Goal: Information Seeking & Learning: Learn about a topic

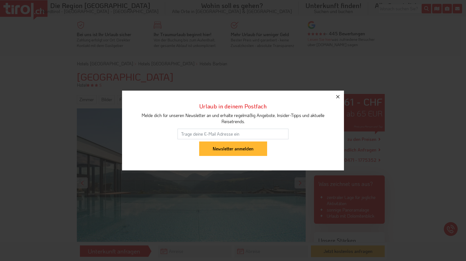
click at [337, 97] on icon "button" at bounding box center [338, 96] width 7 height 7
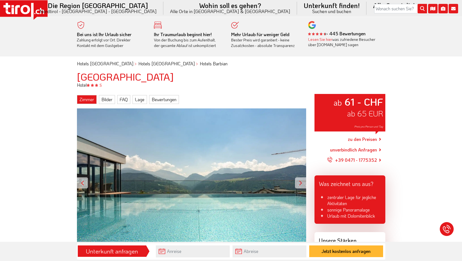
click at [82, 99] on link "Zimmer" at bounding box center [87, 99] width 20 height 9
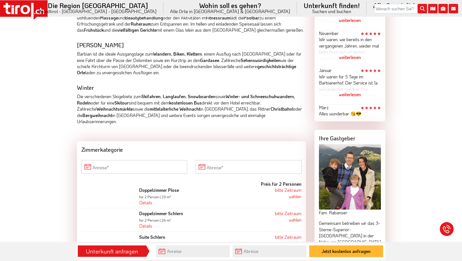
scroll to position [402, 0]
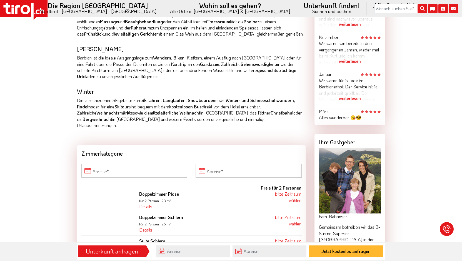
click at [447, 226] on icon at bounding box center [446, 228] width 11 height 11
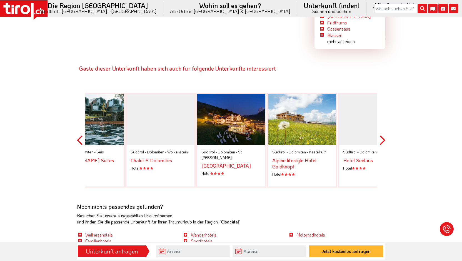
scroll to position [1221, 0]
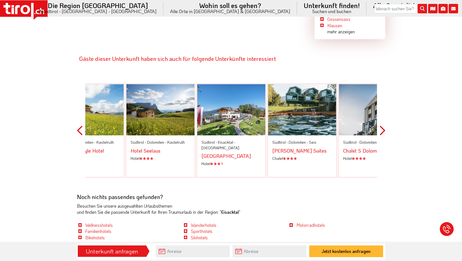
click at [236, 94] on div at bounding box center [231, 109] width 68 height 51
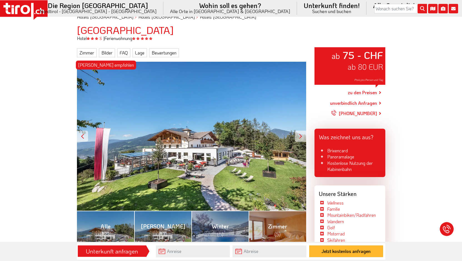
scroll to position [28, 0]
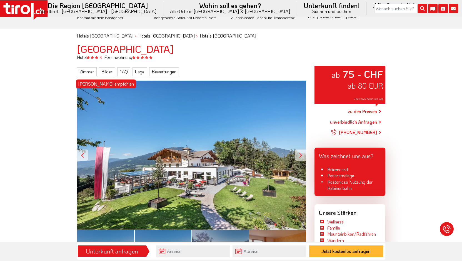
click at [172, 173] on div "[PERSON_NAME] empfohlen ab 75 - CHF ab 80 EUR Preis pro Person und Tag" at bounding box center [191, 154] width 229 height 149
click at [104, 70] on link "Bilder" at bounding box center [107, 71] width 16 height 9
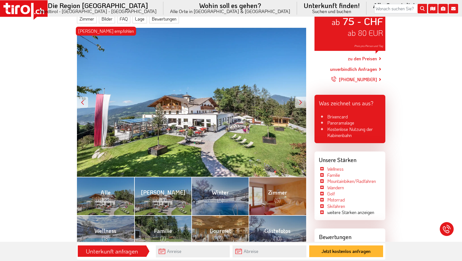
scroll to position [0, 0]
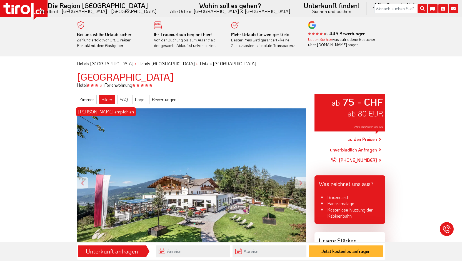
click at [106, 101] on link "Bilder" at bounding box center [107, 99] width 16 height 9
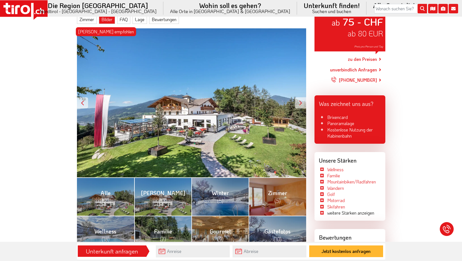
scroll to position [80, 0]
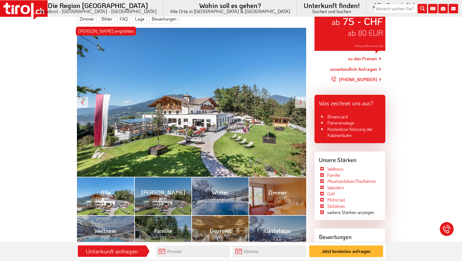
click at [110, 212] on link "Alle (123)" at bounding box center [105, 196] width 57 height 38
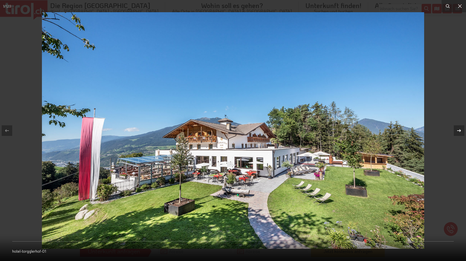
click at [460, 130] on icon at bounding box center [459, 130] width 4 height 3
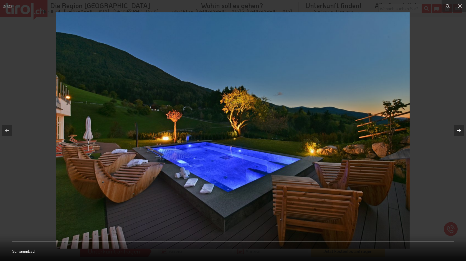
click at [460, 130] on icon at bounding box center [459, 130] width 4 height 3
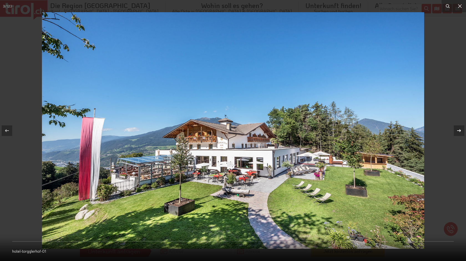
click at [460, 130] on icon at bounding box center [459, 130] width 4 height 3
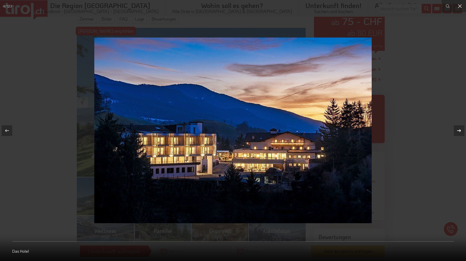
click at [460, 130] on icon at bounding box center [459, 130] width 4 height 3
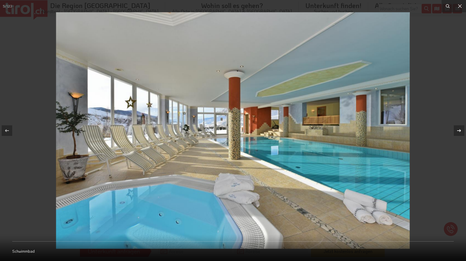
click at [460, 130] on icon at bounding box center [459, 130] width 4 height 3
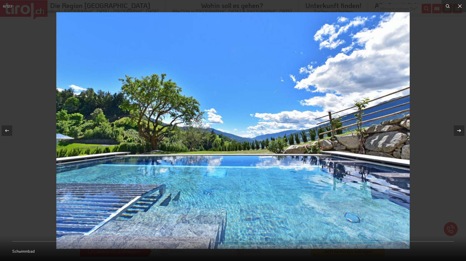
click at [460, 130] on icon at bounding box center [459, 130] width 4 height 3
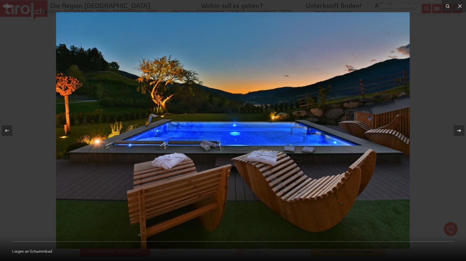
click at [460, 130] on icon at bounding box center [459, 130] width 4 height 3
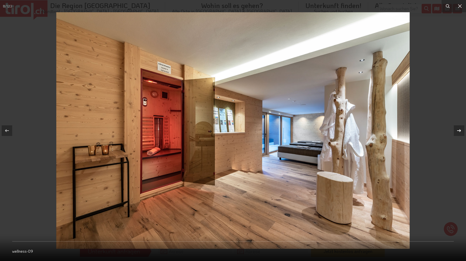
click at [460, 130] on icon at bounding box center [459, 130] width 4 height 3
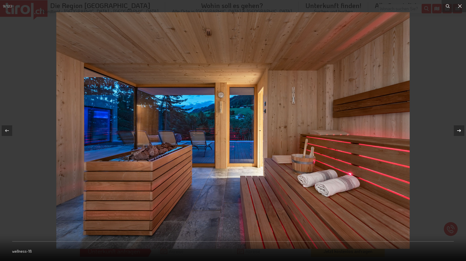
click at [460, 130] on icon at bounding box center [459, 130] width 4 height 3
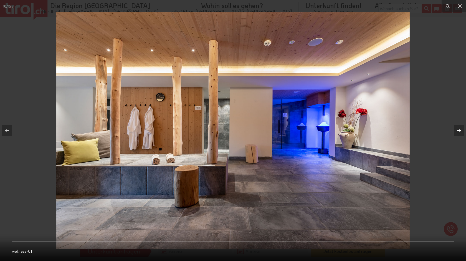
click at [460, 130] on icon at bounding box center [459, 130] width 4 height 3
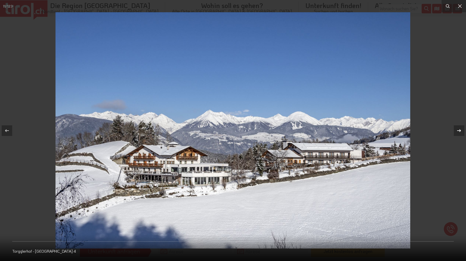
click at [460, 130] on icon at bounding box center [459, 130] width 4 height 3
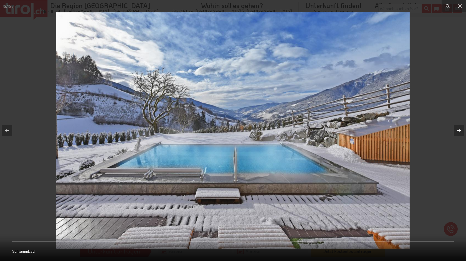
click at [460, 130] on icon at bounding box center [459, 130] width 4 height 3
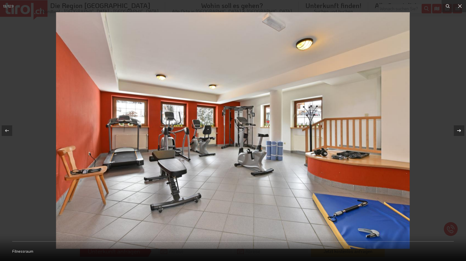
click at [460, 130] on icon at bounding box center [459, 130] width 4 height 3
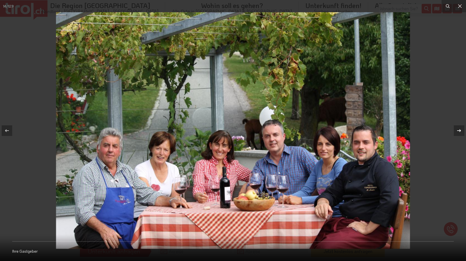
click at [460, 130] on icon at bounding box center [459, 130] width 4 height 3
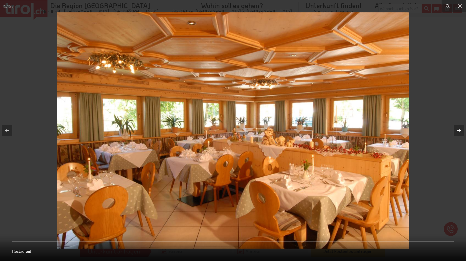
click at [460, 130] on icon at bounding box center [459, 130] width 4 height 3
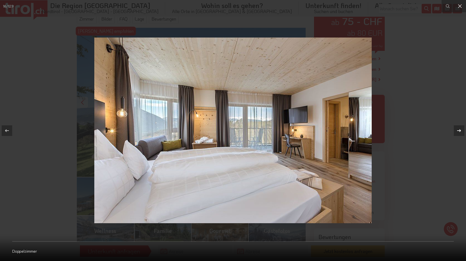
click at [460, 130] on icon at bounding box center [459, 130] width 4 height 3
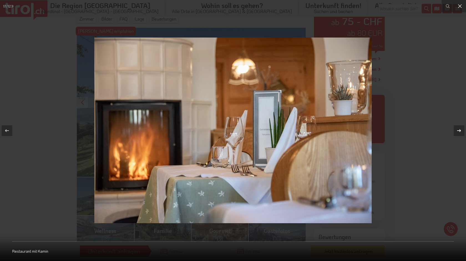
click at [460, 130] on icon at bounding box center [459, 130] width 4 height 3
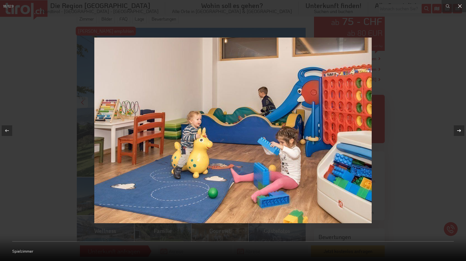
click at [460, 130] on icon at bounding box center [459, 130] width 4 height 3
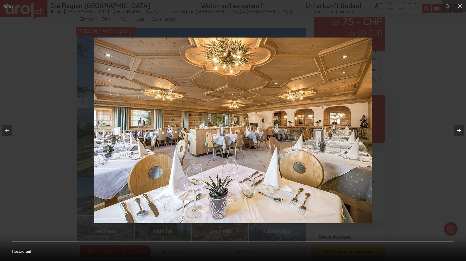
click at [460, 130] on icon at bounding box center [459, 130] width 4 height 3
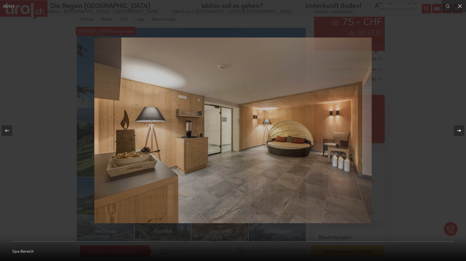
click at [460, 130] on icon at bounding box center [459, 130] width 4 height 3
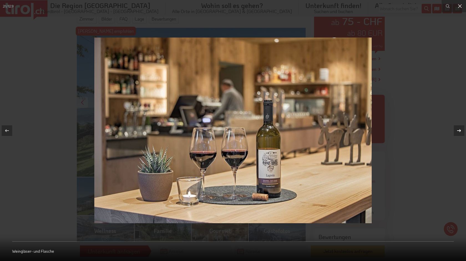
click at [460, 130] on icon at bounding box center [459, 130] width 4 height 3
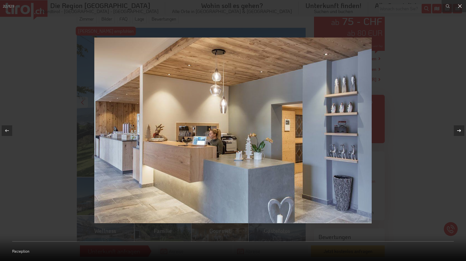
click at [460, 130] on icon at bounding box center [459, 130] width 4 height 3
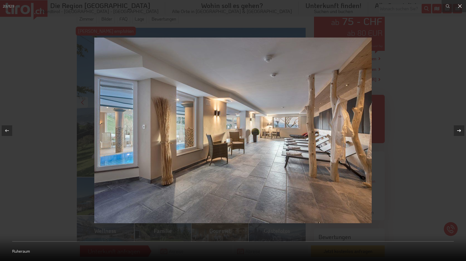
click at [460, 130] on icon at bounding box center [459, 130] width 4 height 3
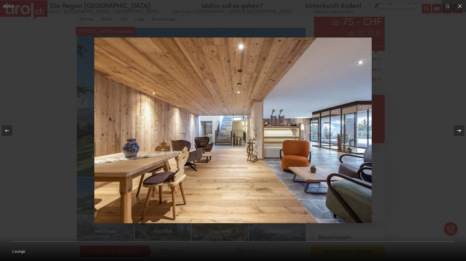
click at [460, 130] on icon at bounding box center [459, 130] width 4 height 3
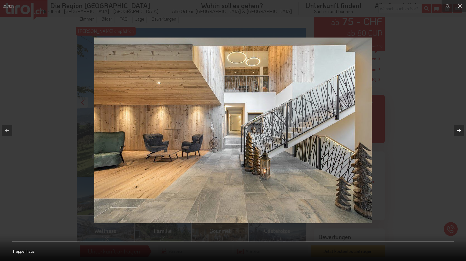
click at [460, 130] on icon at bounding box center [459, 130] width 4 height 3
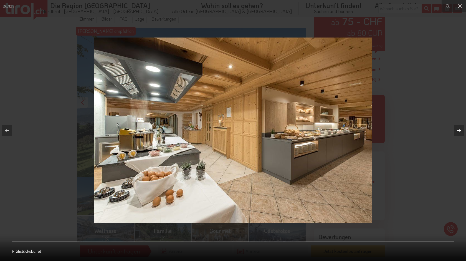
click at [460, 130] on icon at bounding box center [459, 130] width 4 height 3
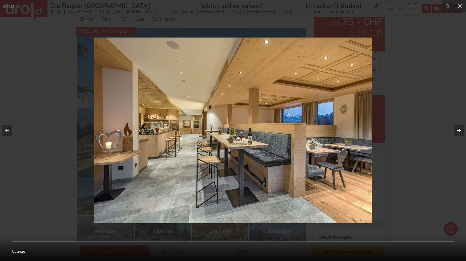
click at [460, 130] on icon at bounding box center [459, 130] width 4 height 3
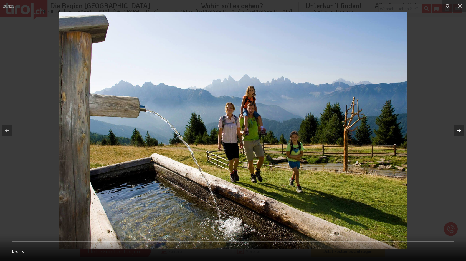
click at [460, 130] on icon at bounding box center [459, 130] width 4 height 3
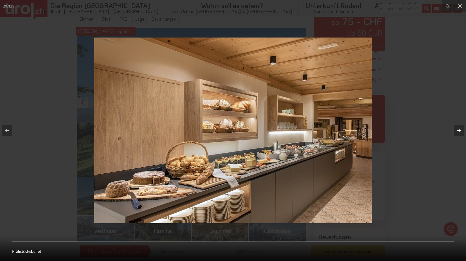
click at [460, 130] on icon at bounding box center [459, 130] width 4 height 3
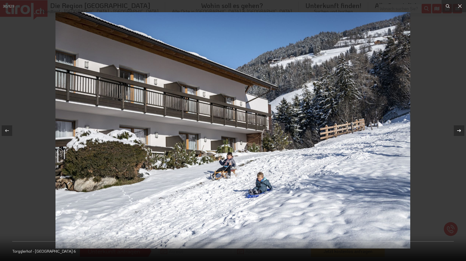
click at [460, 130] on icon at bounding box center [459, 130] width 4 height 3
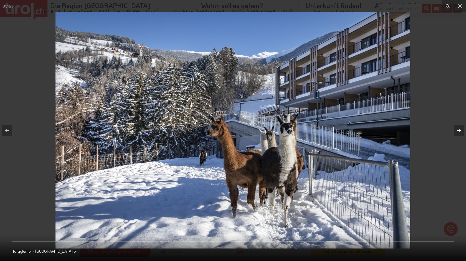
click at [460, 130] on icon at bounding box center [459, 130] width 4 height 3
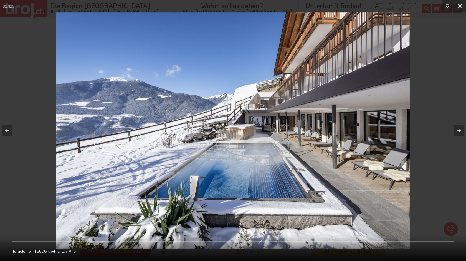
click at [458, 7] on icon at bounding box center [460, 6] width 7 height 7
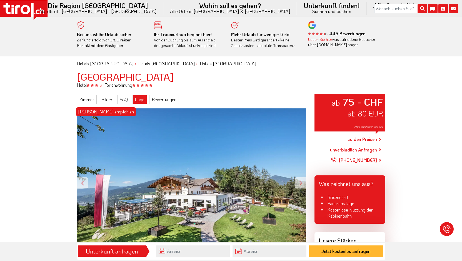
click at [145, 100] on link "Lage" at bounding box center [139, 99] width 14 height 9
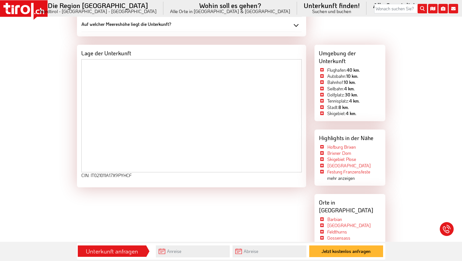
scroll to position [984, 0]
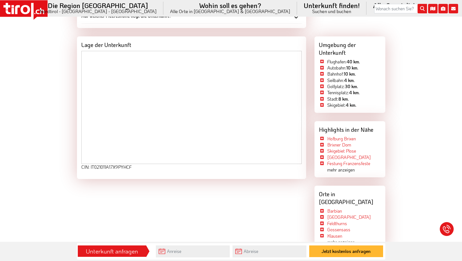
click at [112, 39] on div "Lage der Unterkunft" at bounding box center [191, 43] width 229 height 14
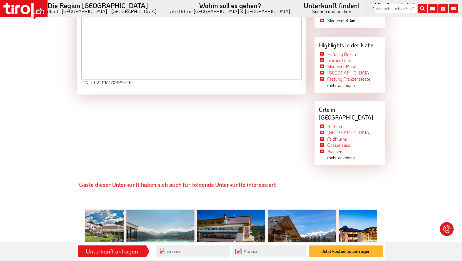
scroll to position [1067, 0]
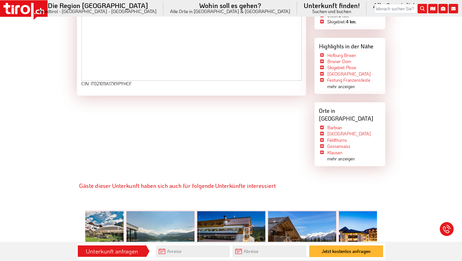
click at [80, 235] on button "Previous" at bounding box center [80, 254] width 6 height 120
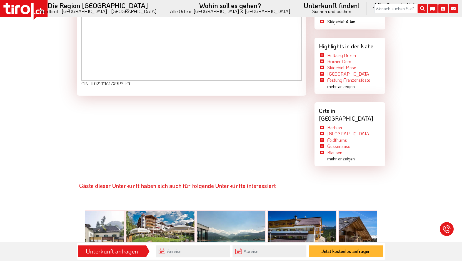
click at [145, 228] on div at bounding box center [160, 236] width 68 height 51
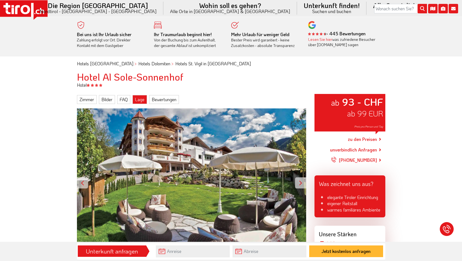
click at [142, 101] on link "Lage" at bounding box center [139, 99] width 14 height 9
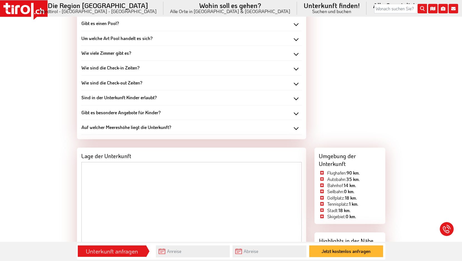
scroll to position [818, 0]
